Goal: Navigation & Orientation: Find specific page/section

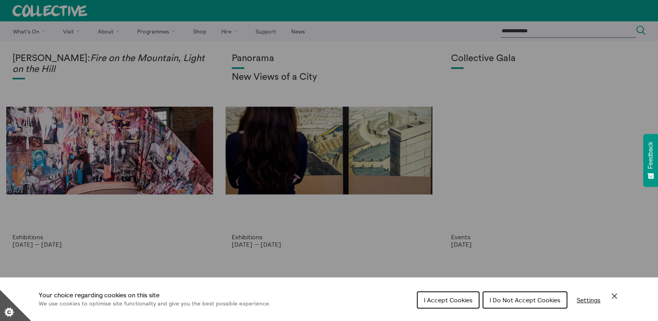
click at [328, 214] on div "Cookie preferences" at bounding box center [329, 160] width 658 height 321
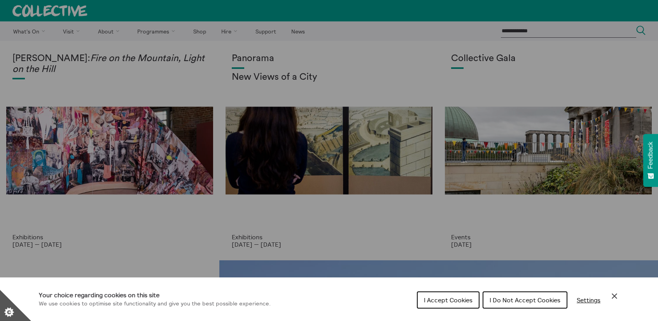
click at [452, 302] on span "I Accept Cookies" at bounding box center [448, 300] width 49 height 8
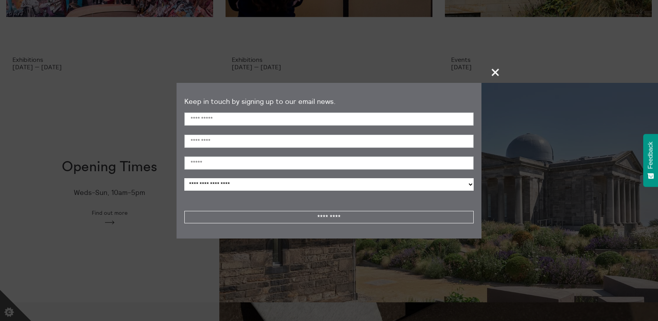
scroll to position [194, 0]
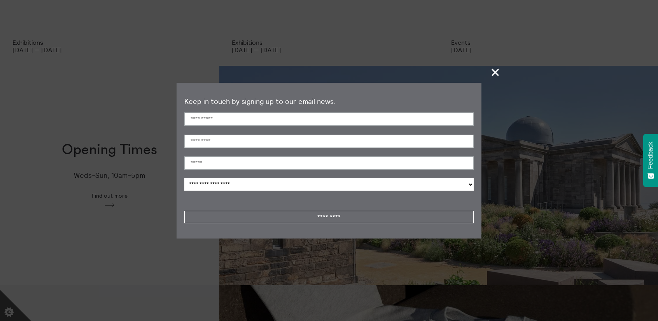
click at [496, 73] on span "+" at bounding box center [495, 72] width 23 height 23
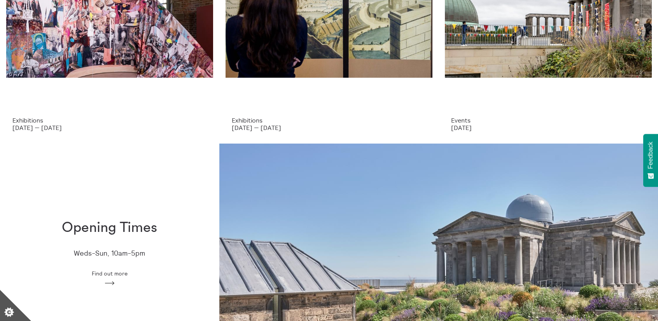
scroll to position [0, 0]
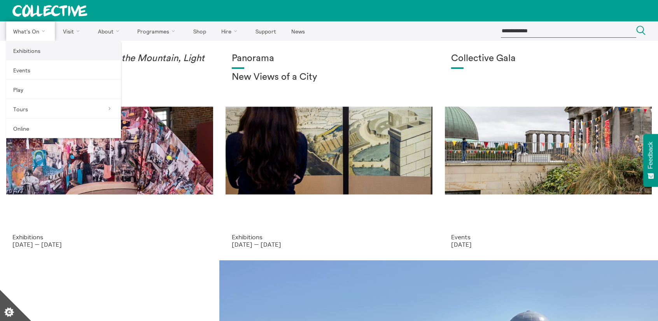
click at [38, 51] on link "Exhibitions" at bounding box center [63, 50] width 115 height 19
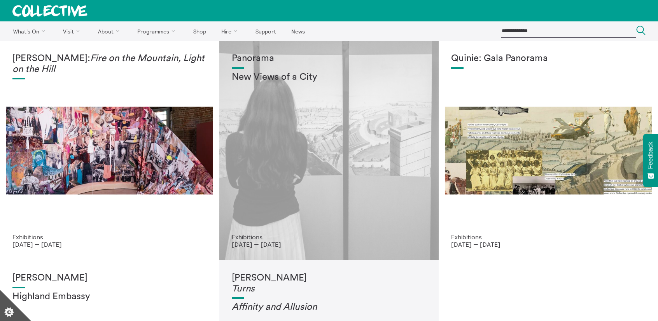
scroll to position [39, 0]
